Goal: Navigation & Orientation: Find specific page/section

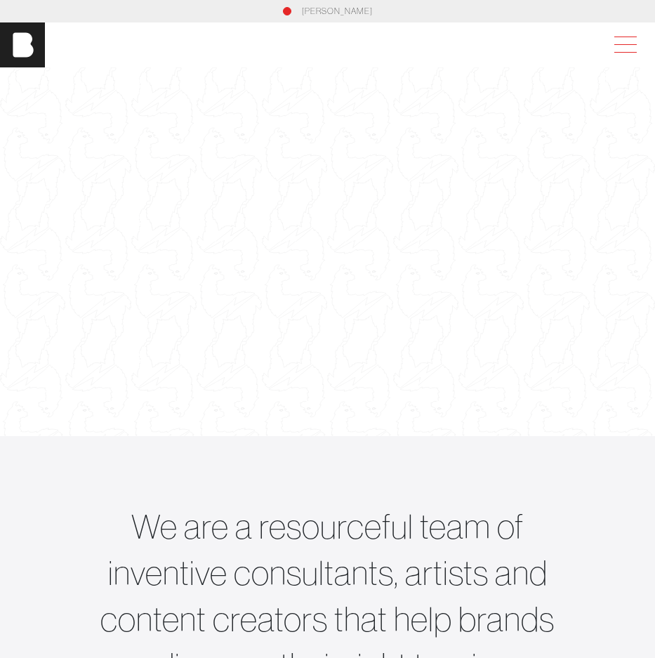
click at [635, 46] on span at bounding box center [622, 44] width 32 height 25
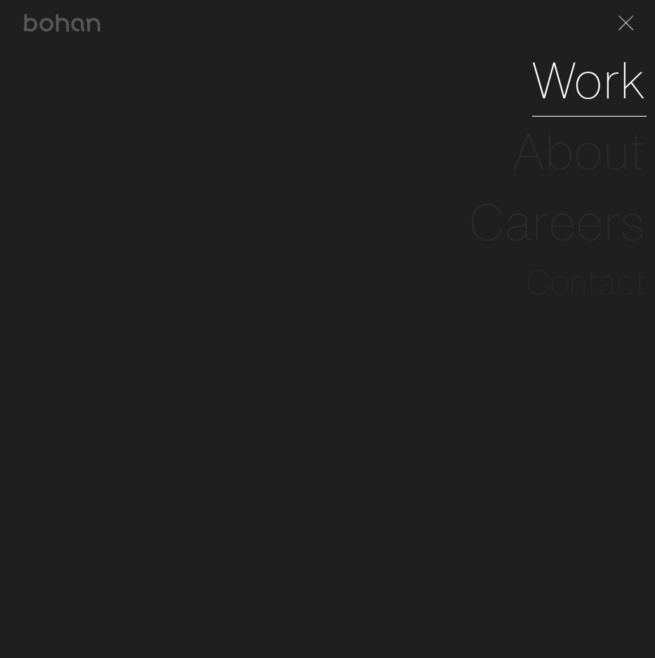
click at [604, 93] on link "Work" at bounding box center [589, 80] width 114 height 71
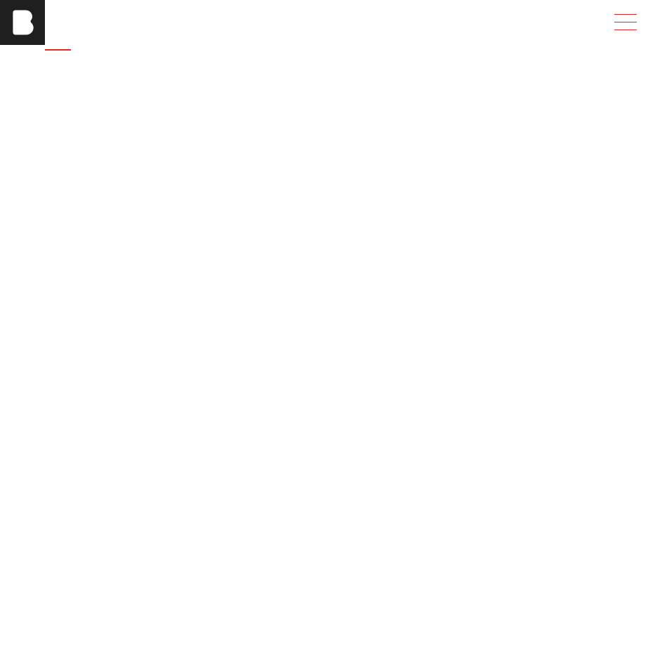
scroll to position [88, 0]
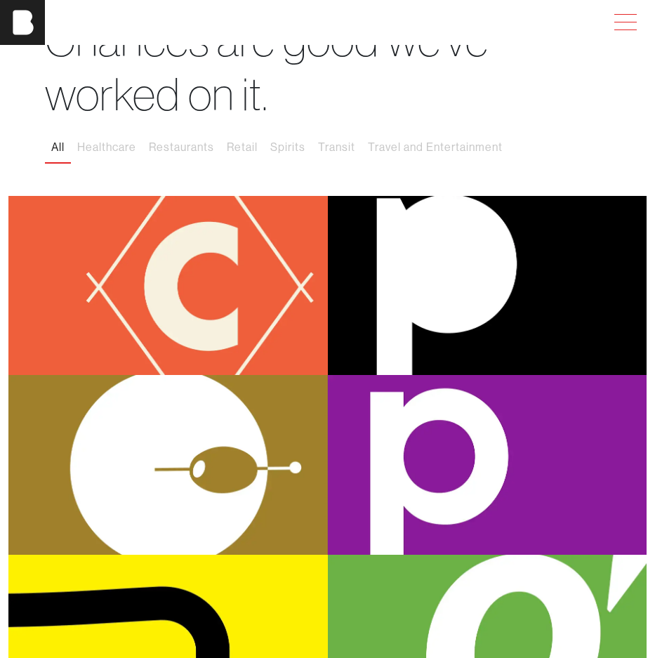
click at [632, 26] on span at bounding box center [622, 22] width 32 height 25
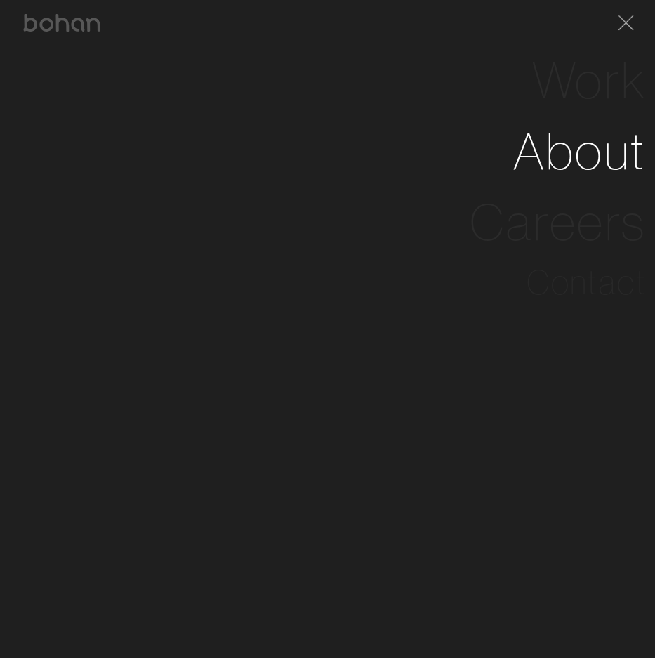
click at [599, 163] on link "About" at bounding box center [579, 151] width 133 height 71
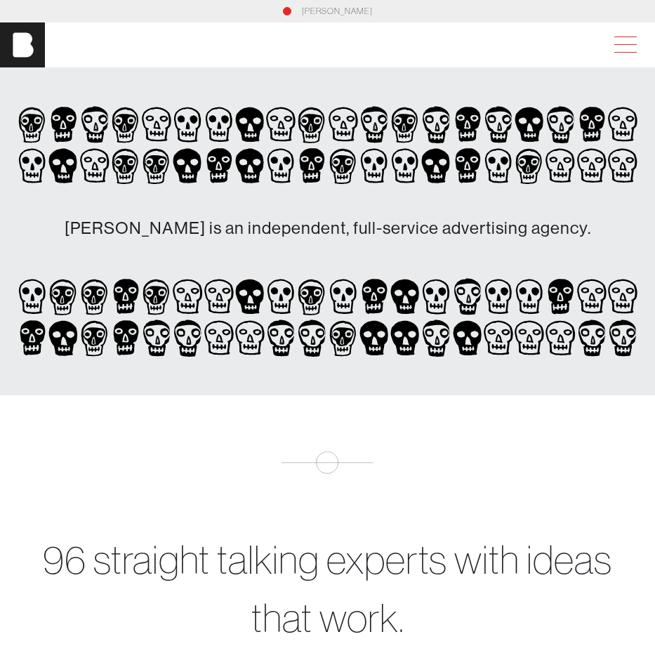
click at [637, 46] on span at bounding box center [622, 44] width 32 height 25
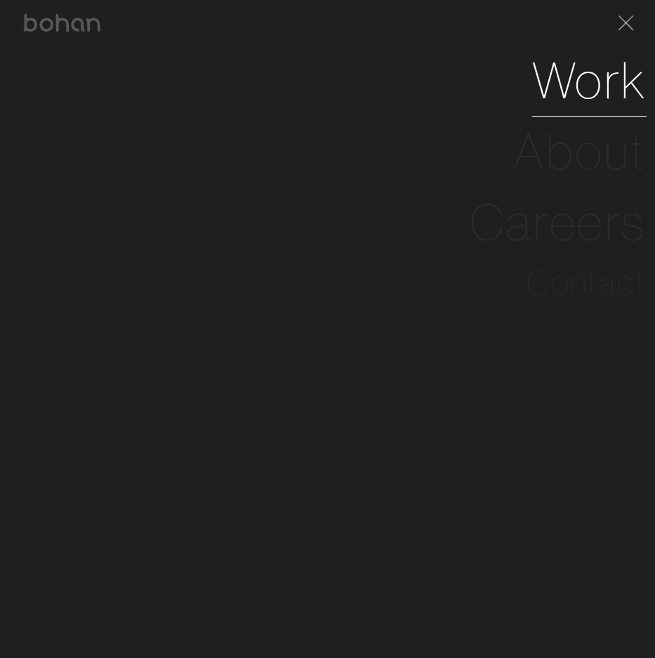
click at [597, 95] on link "Work" at bounding box center [589, 80] width 114 height 71
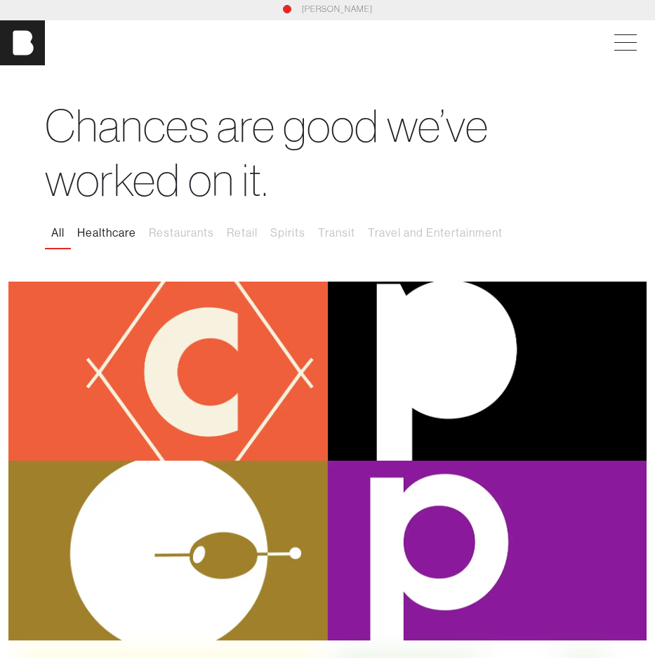
scroll to position [3, 0]
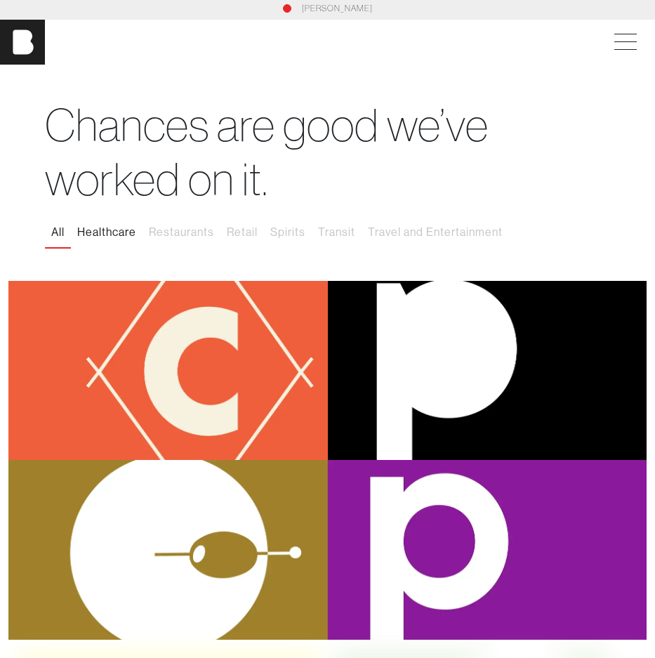
click at [126, 236] on button "Healthcare" at bounding box center [107, 232] width 72 height 29
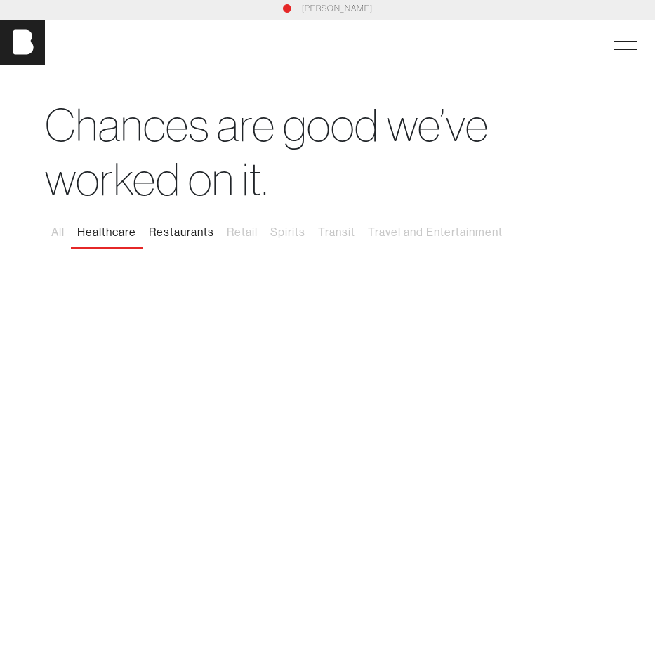
click at [179, 234] on button "Restaurants" at bounding box center [181, 232] width 78 height 29
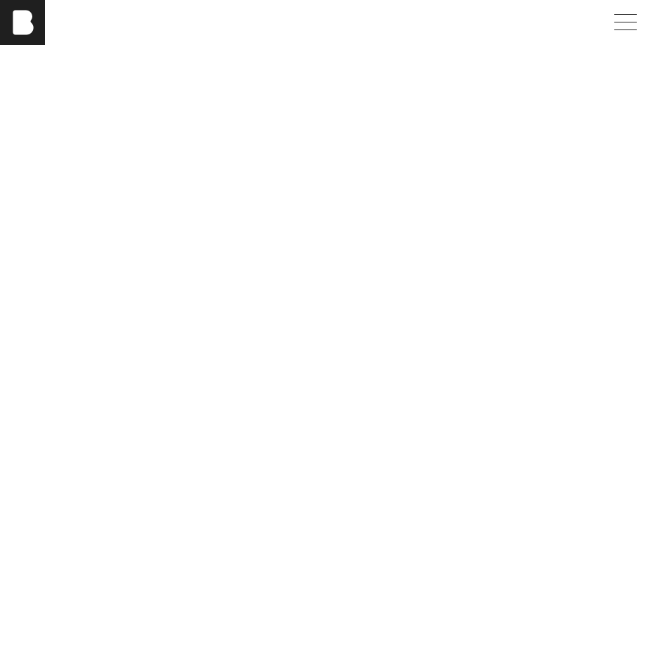
scroll to position [1100, 0]
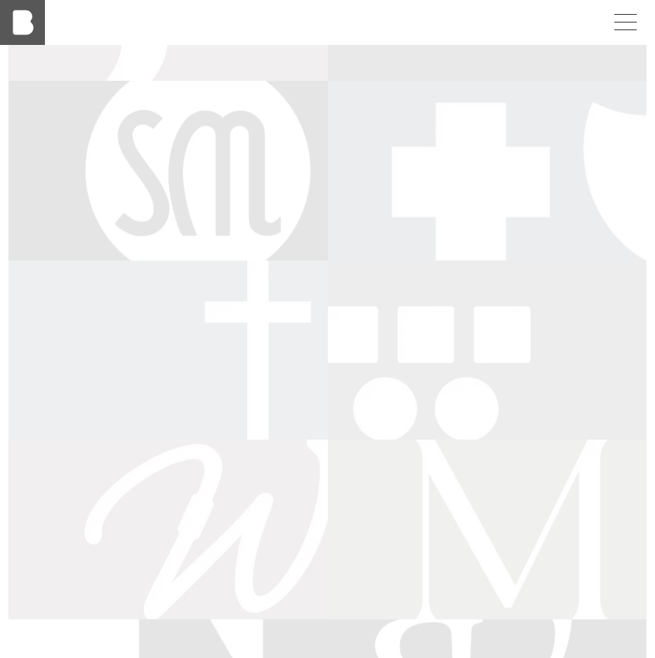
click at [34, 20] on img at bounding box center [22, 22] width 45 height 45
